Goal: Check status

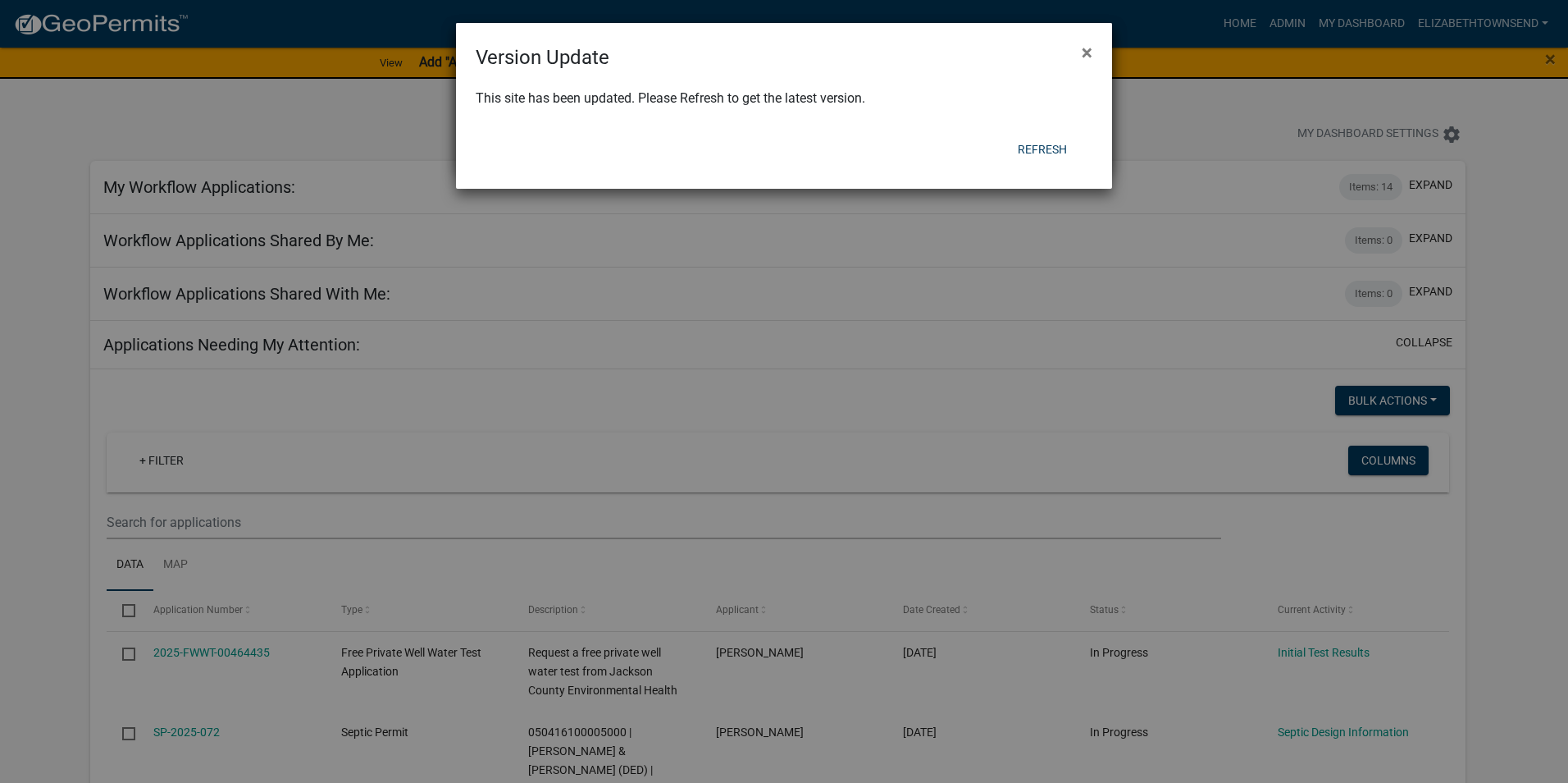
select select "3: 100"
click at [1043, 152] on button "Refresh" at bounding box center [1042, 148] width 75 height 29
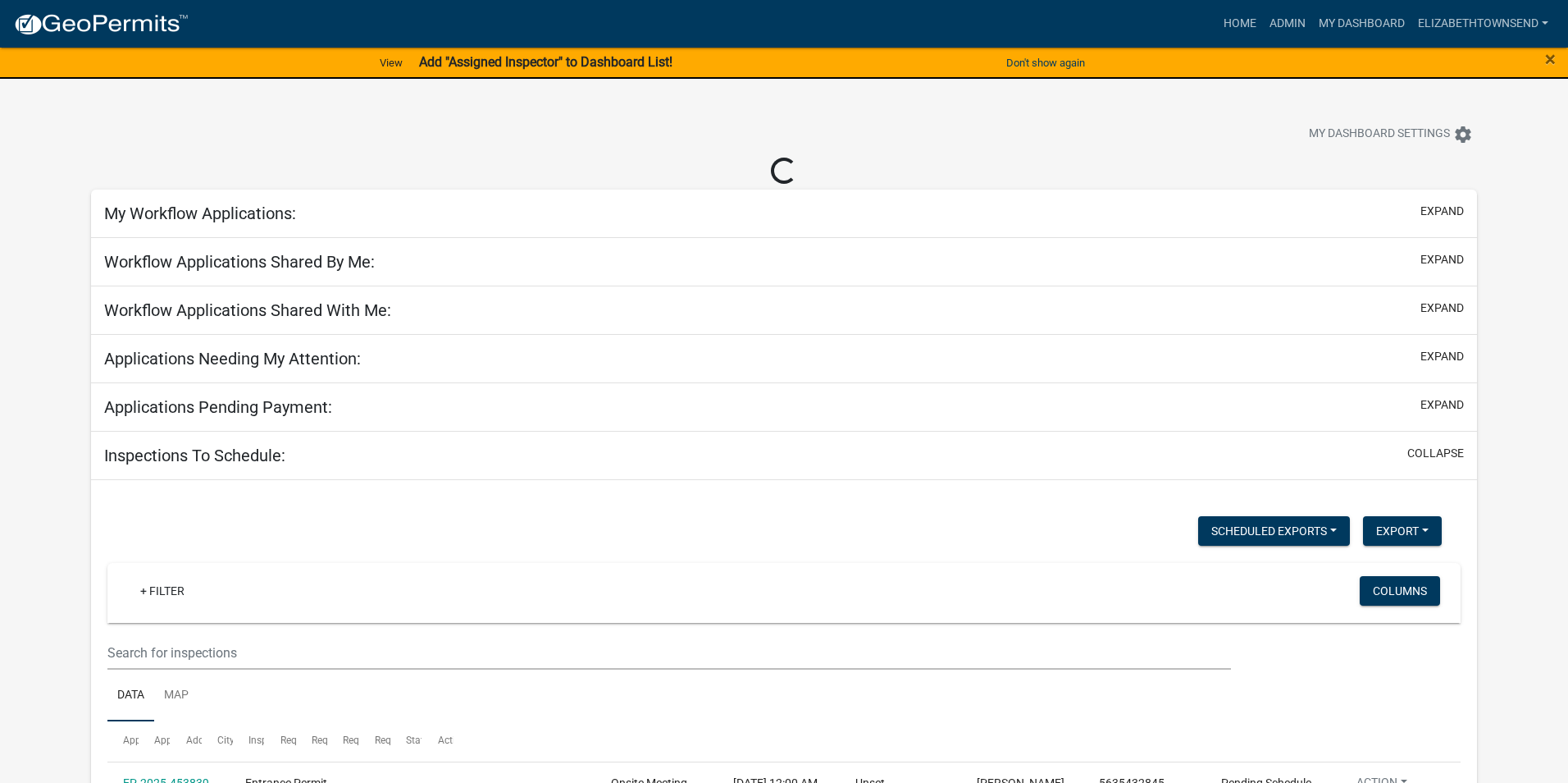
select select "3: 100"
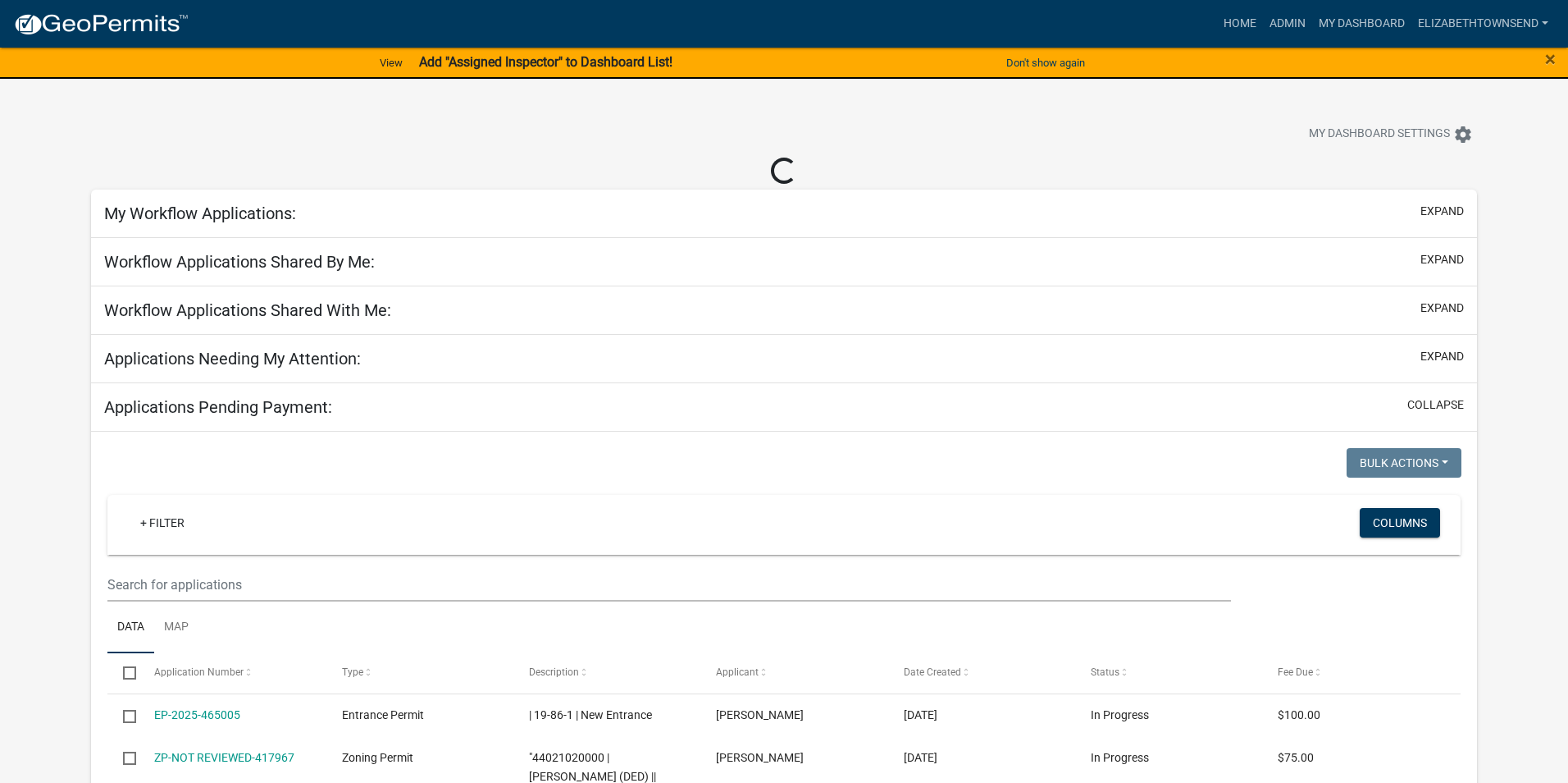
select select "3: 100"
